Goal: Information Seeking & Learning: Learn about a topic

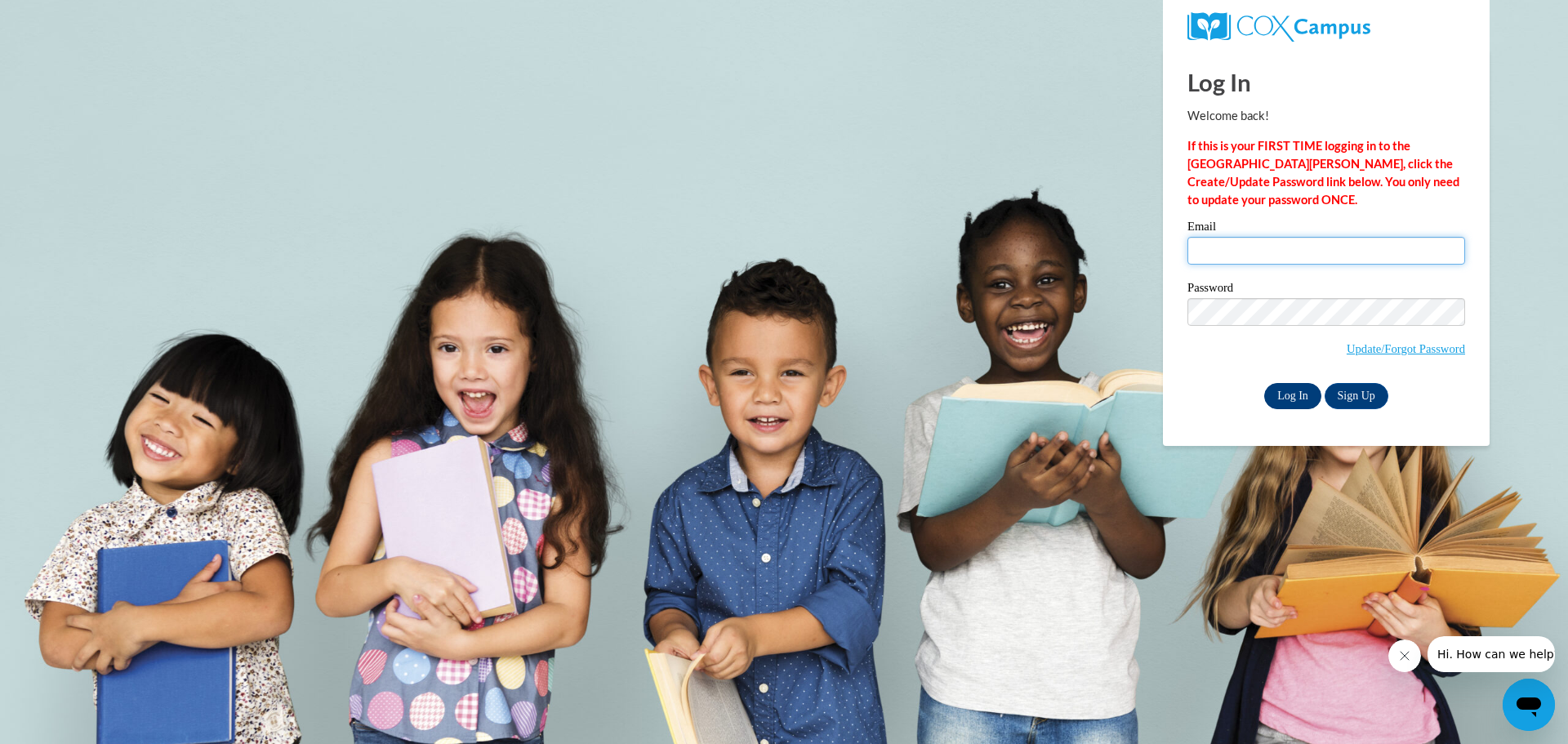
type input "[EMAIL_ADDRESS][DOMAIN_NAME]"
click at [1279, 394] on input "Log In" at bounding box center [1293, 396] width 57 height 26
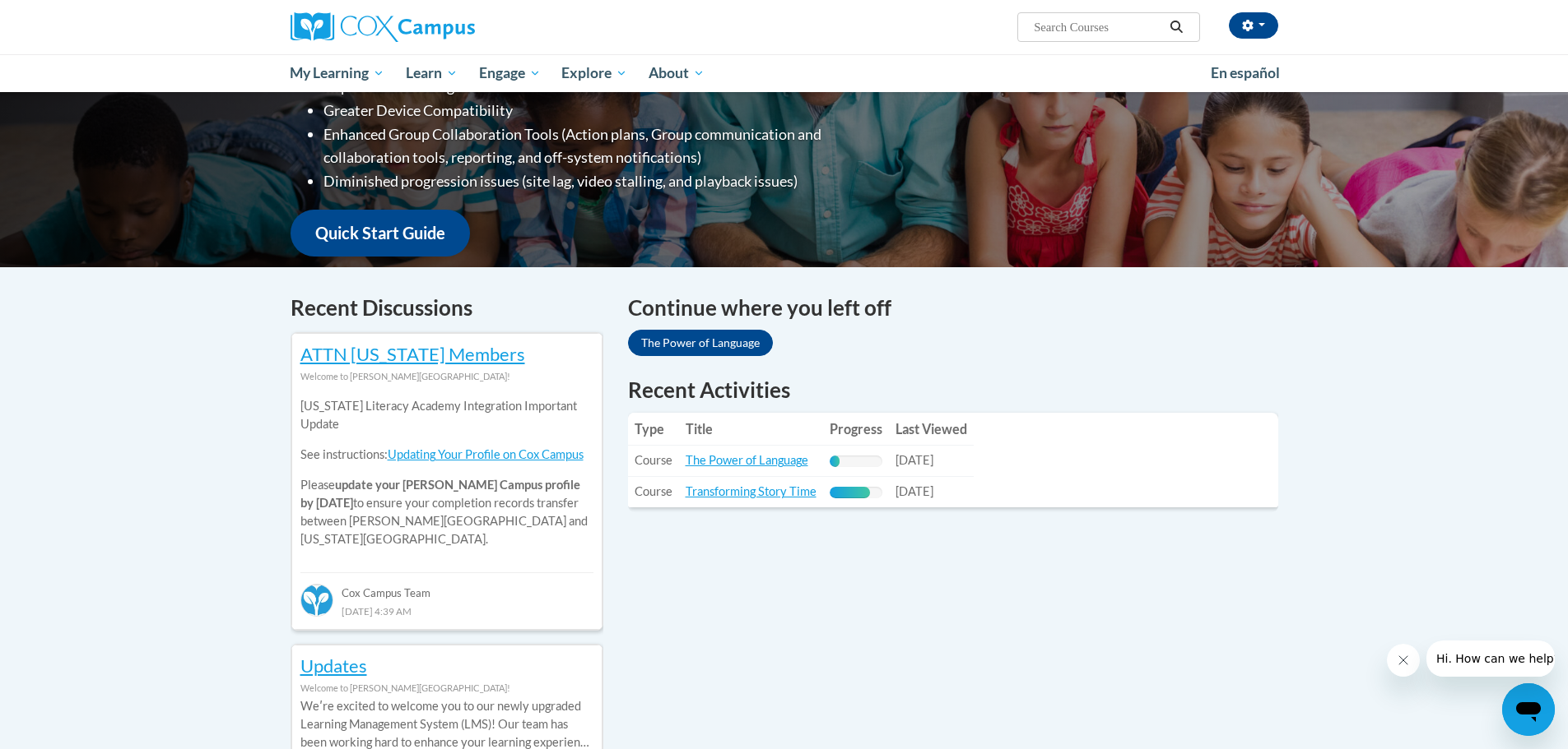
scroll to position [329, 0]
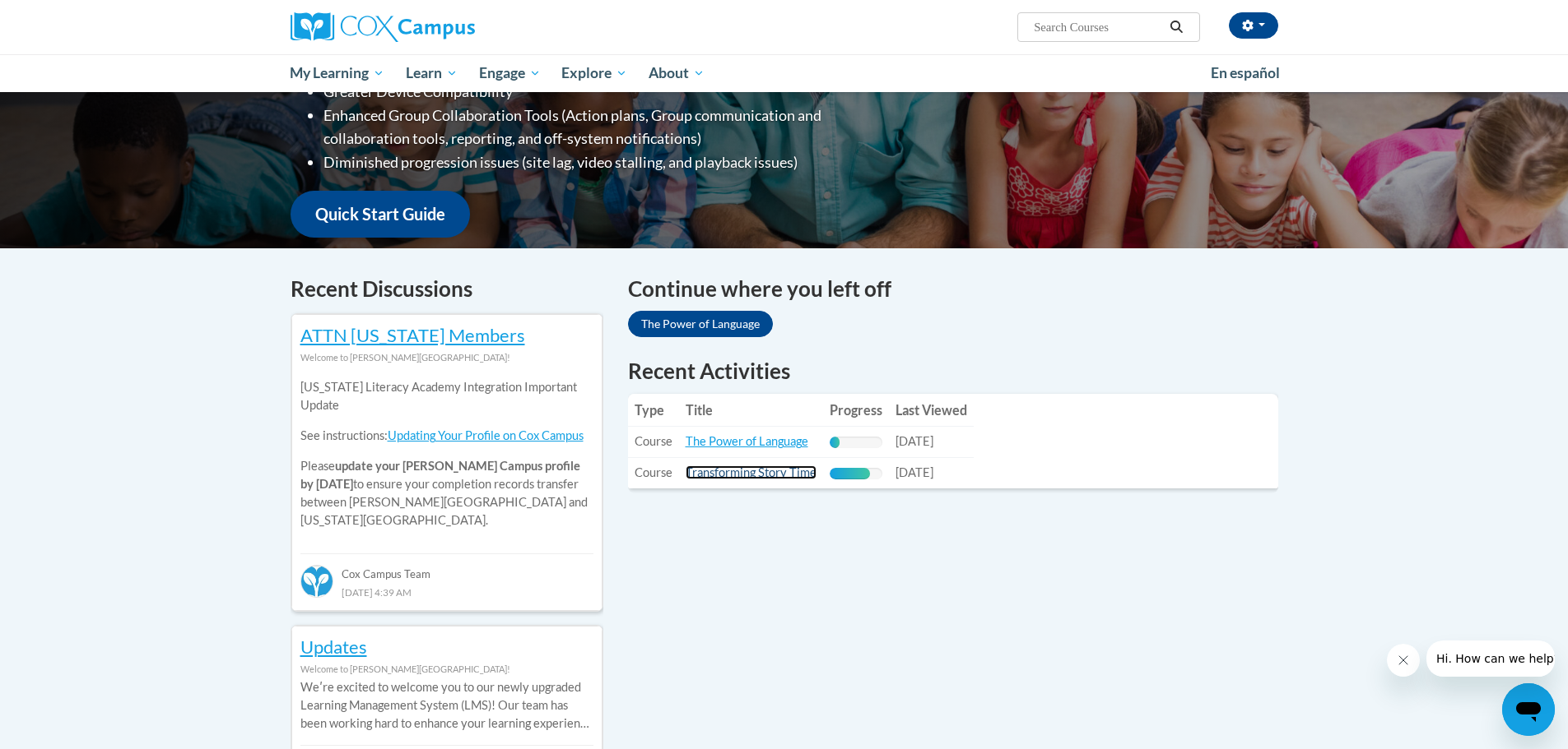
click at [766, 470] on link "Transforming Story Time" at bounding box center [750, 472] width 131 height 14
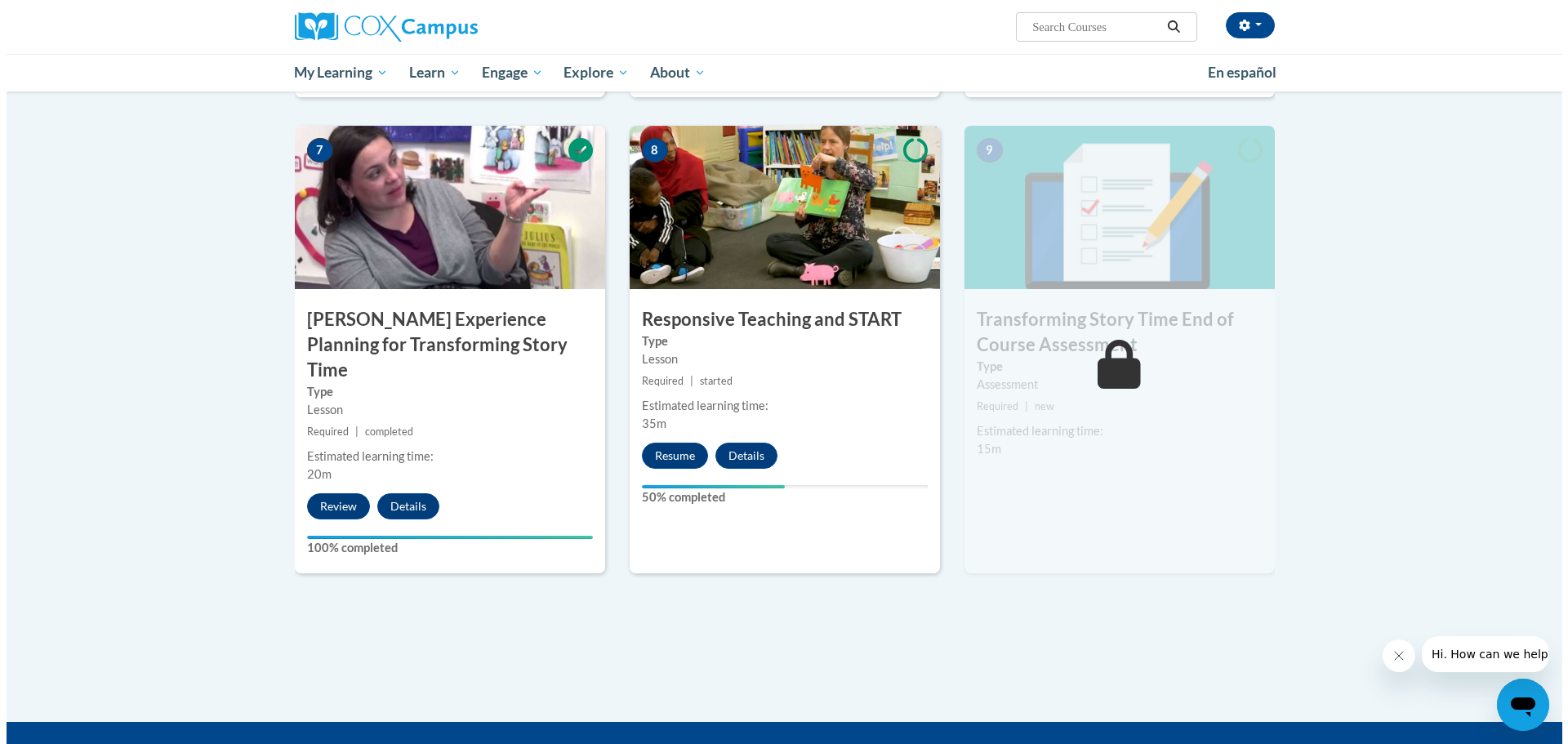
scroll to position [1225, 0]
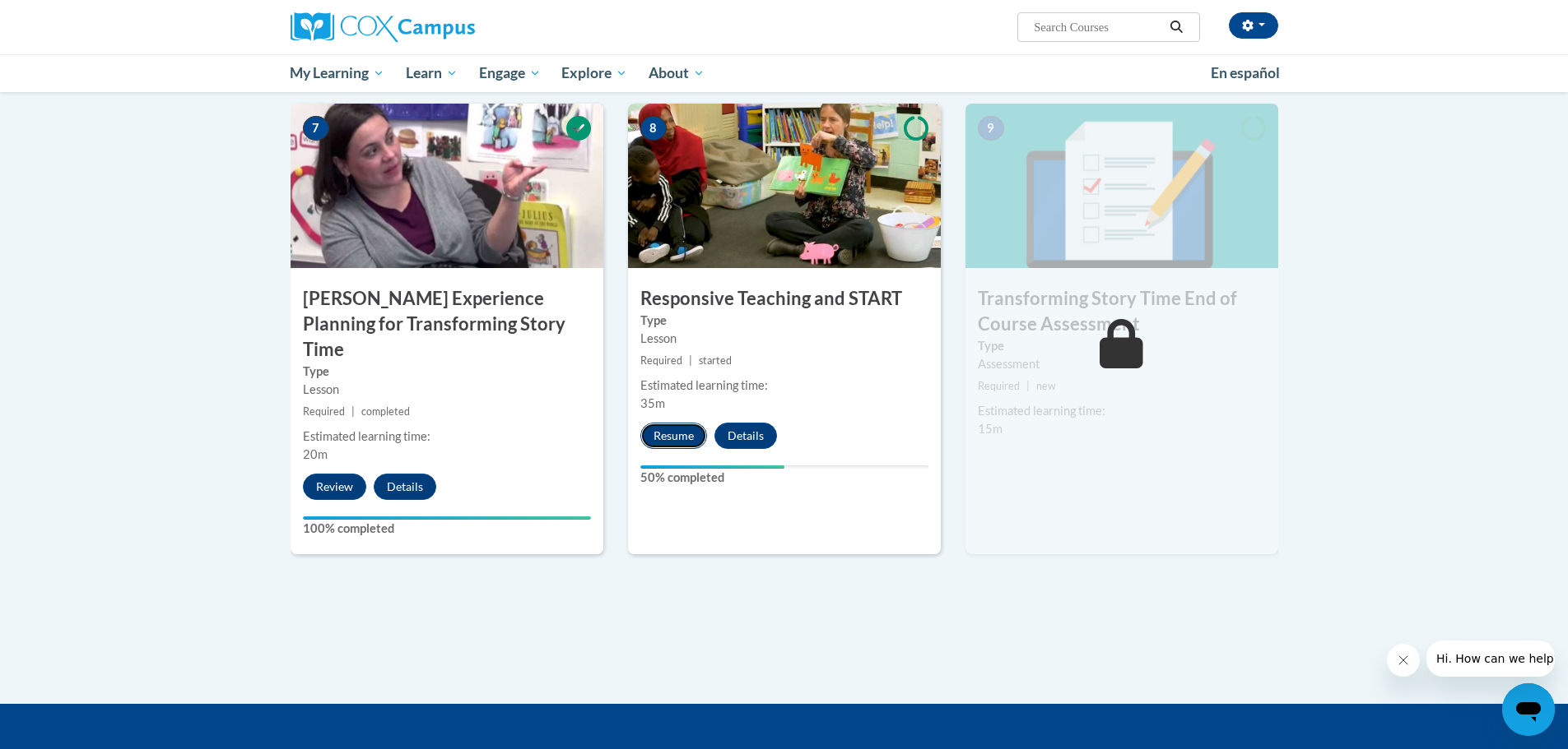
click at [684, 437] on button "Resume" at bounding box center [673, 436] width 67 height 26
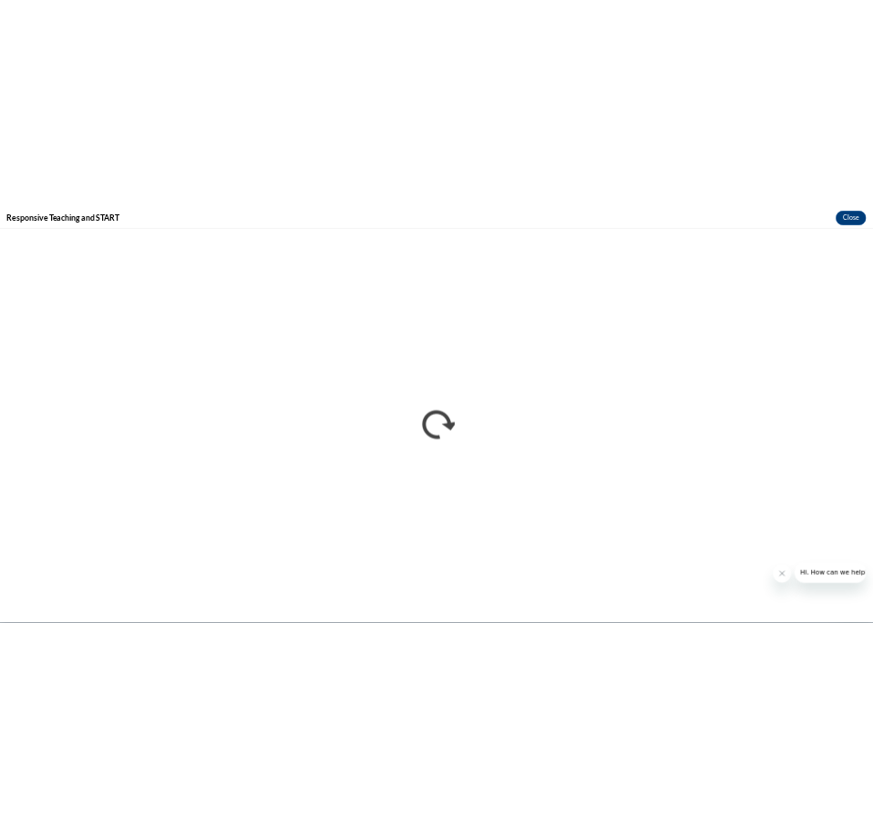
scroll to position [0, 0]
